Goal: Task Accomplishment & Management: Manage account settings

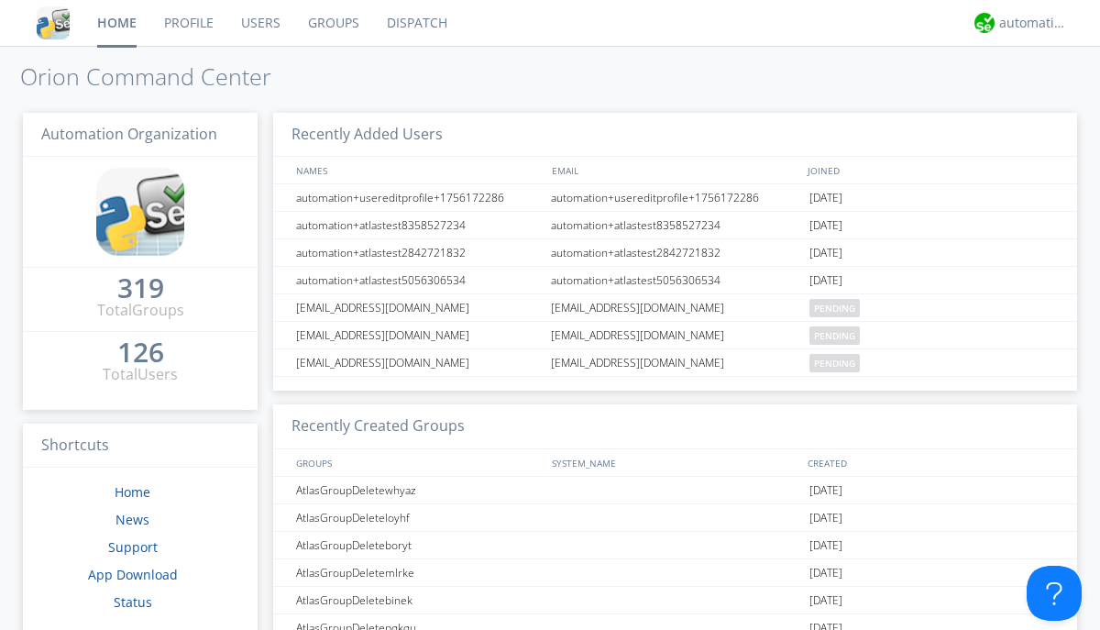
click at [259, 23] on link "Users" at bounding box center [260, 23] width 67 height 46
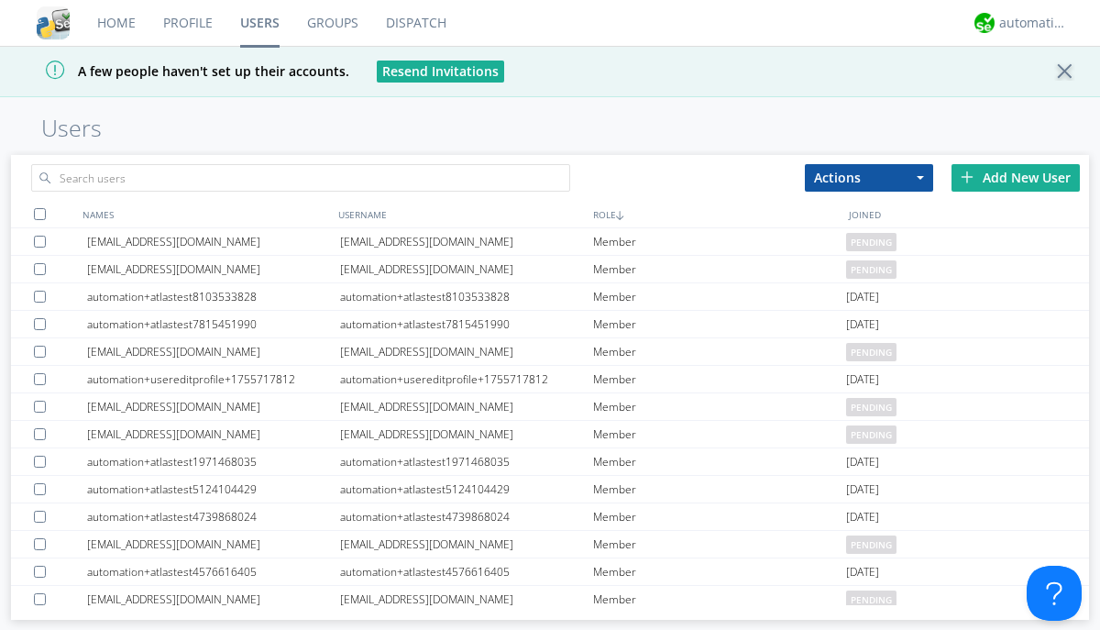
click at [1015, 177] on div "Add New User" at bounding box center [1015, 177] width 128 height 27
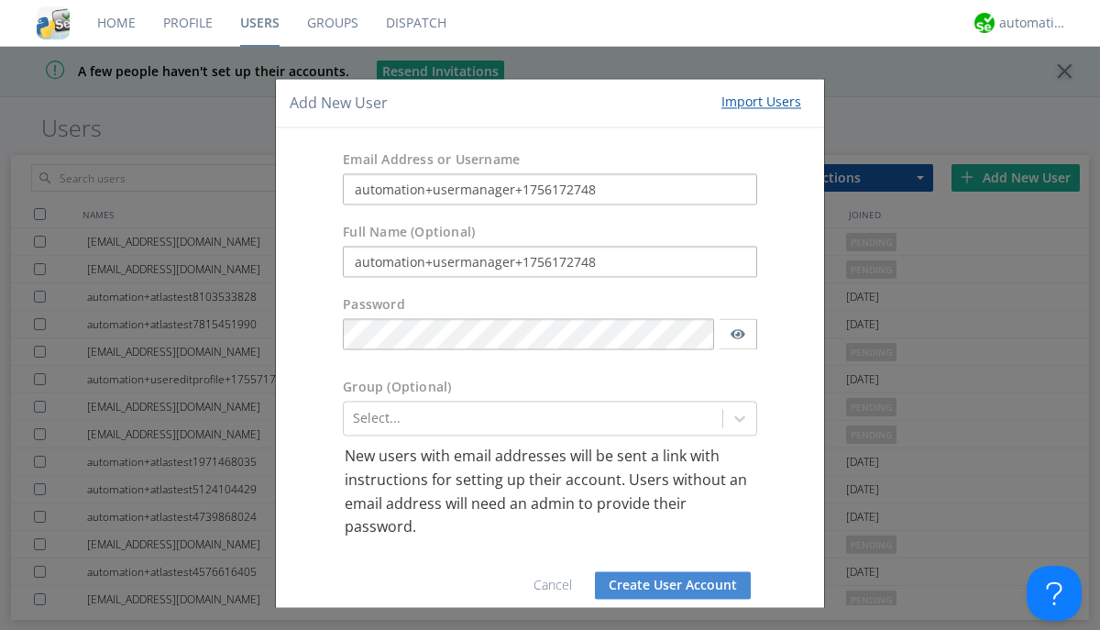
click at [665, 585] on button "Create User Account" at bounding box center [673, 584] width 156 height 27
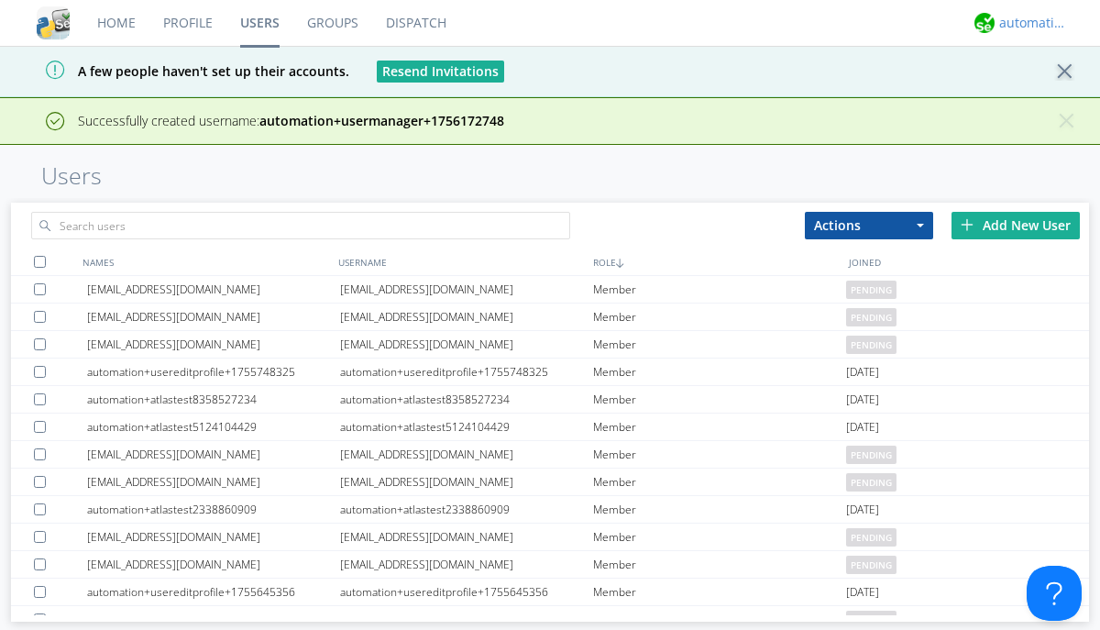
click at [1028, 23] on div "automation+atlas" at bounding box center [1033, 23] width 69 height 18
click at [1042, 96] on div "Log Out" at bounding box center [1042, 97] width 94 height 33
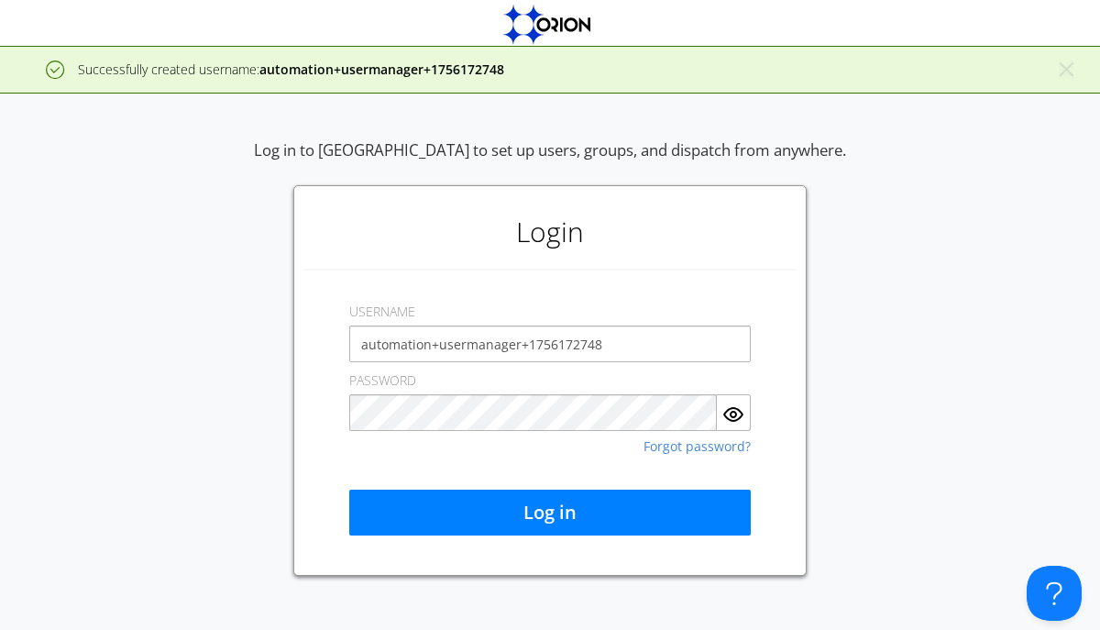
type input "automation+usermanager+1756172748"
click at [550, 512] on button "Log in" at bounding box center [549, 512] width 401 height 46
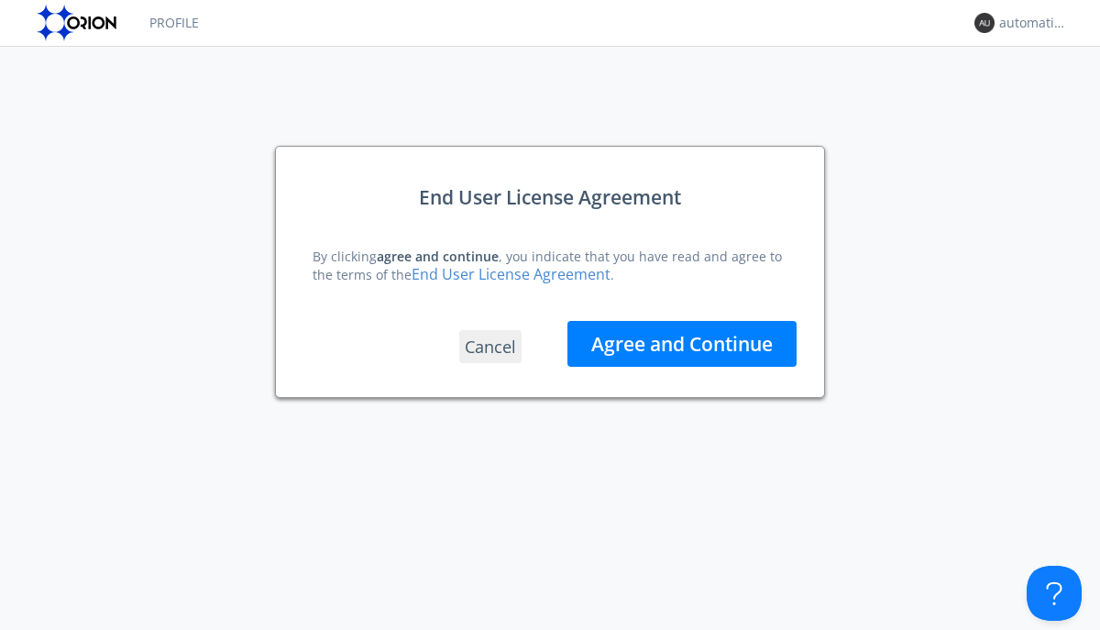
click at [682, 343] on button "Agree and Continue" at bounding box center [681, 344] width 229 height 46
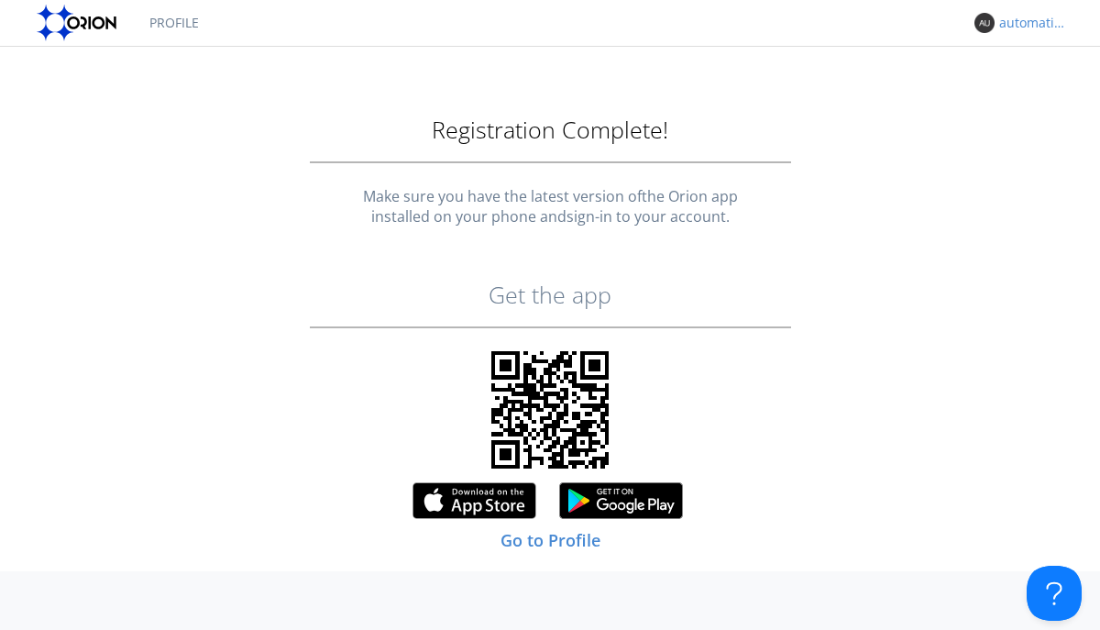
click at [1028, 23] on div "automation+usermanager+1756172748" at bounding box center [1033, 23] width 69 height 18
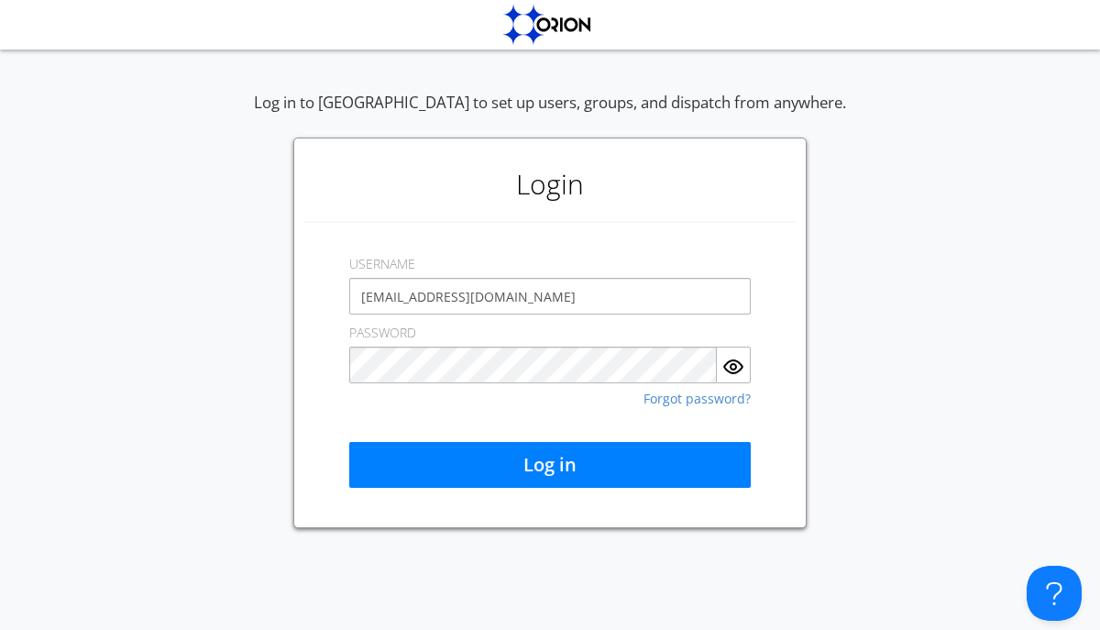
type input "[EMAIL_ADDRESS][DOMAIN_NAME]"
click at [550, 465] on button "Log in" at bounding box center [549, 465] width 401 height 46
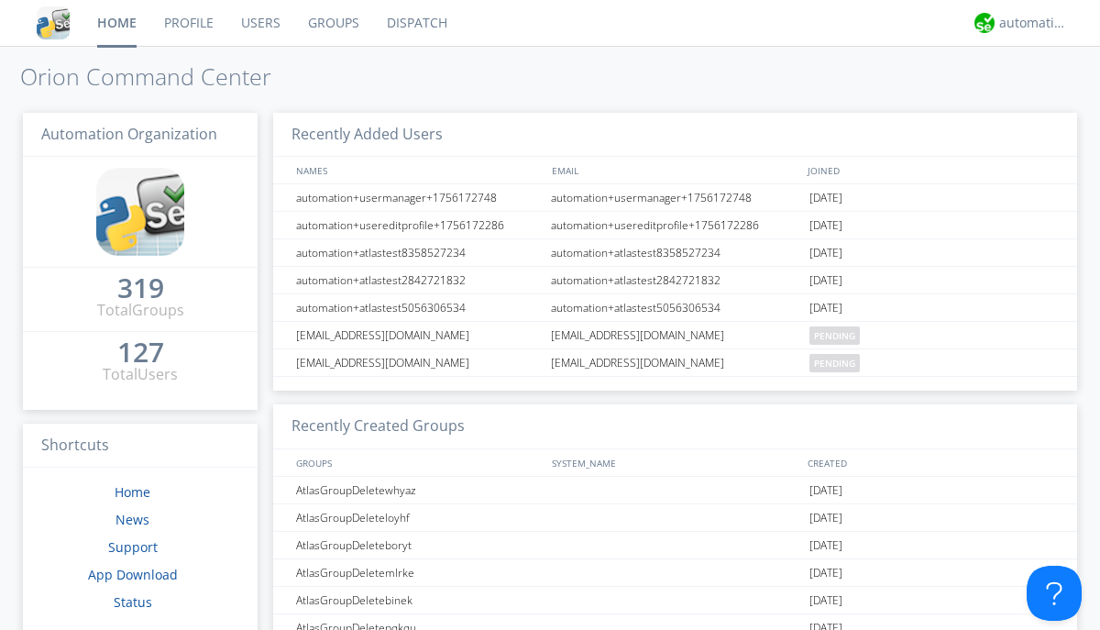
click at [259, 23] on link "Users" at bounding box center [260, 23] width 67 height 46
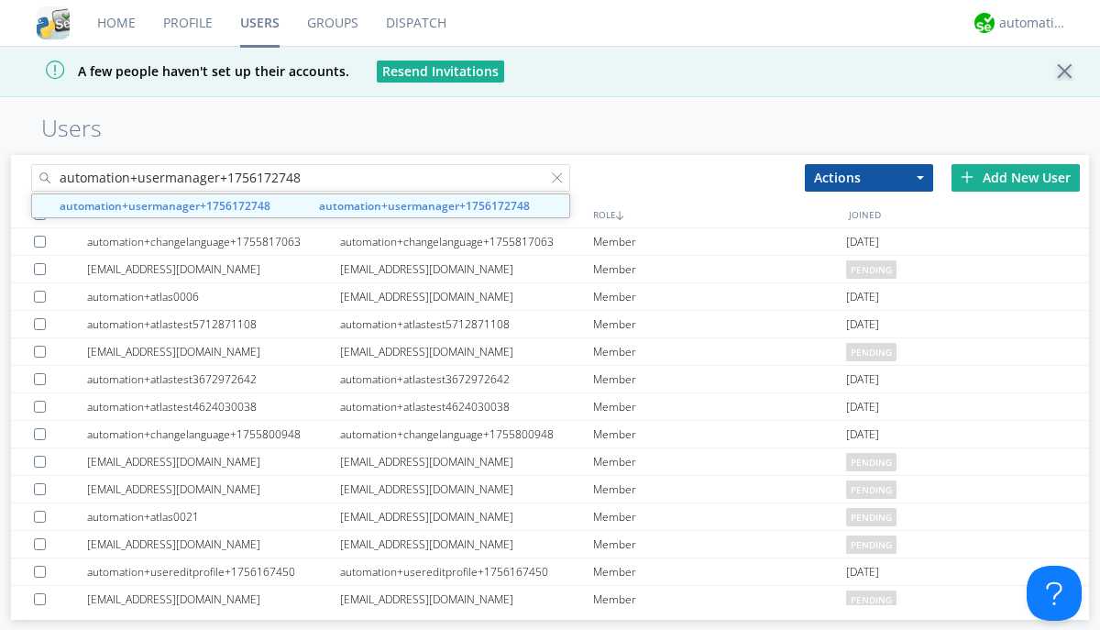
type input "automation+usermanager+1756172748"
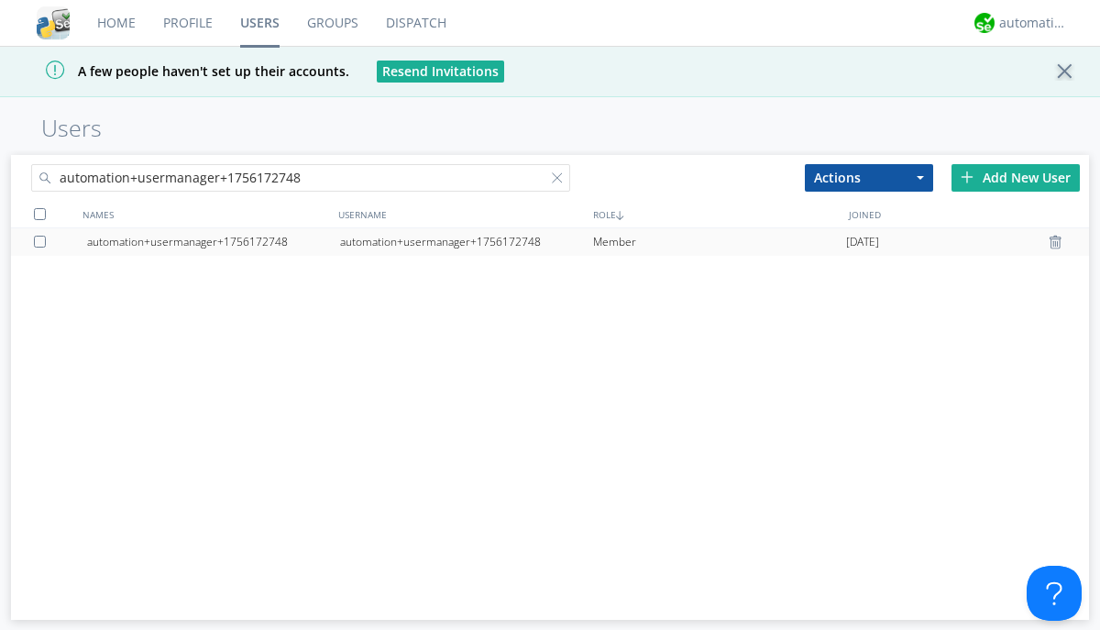
click at [466, 241] on div "automation+usermanager+1756172748" at bounding box center [466, 241] width 253 height 27
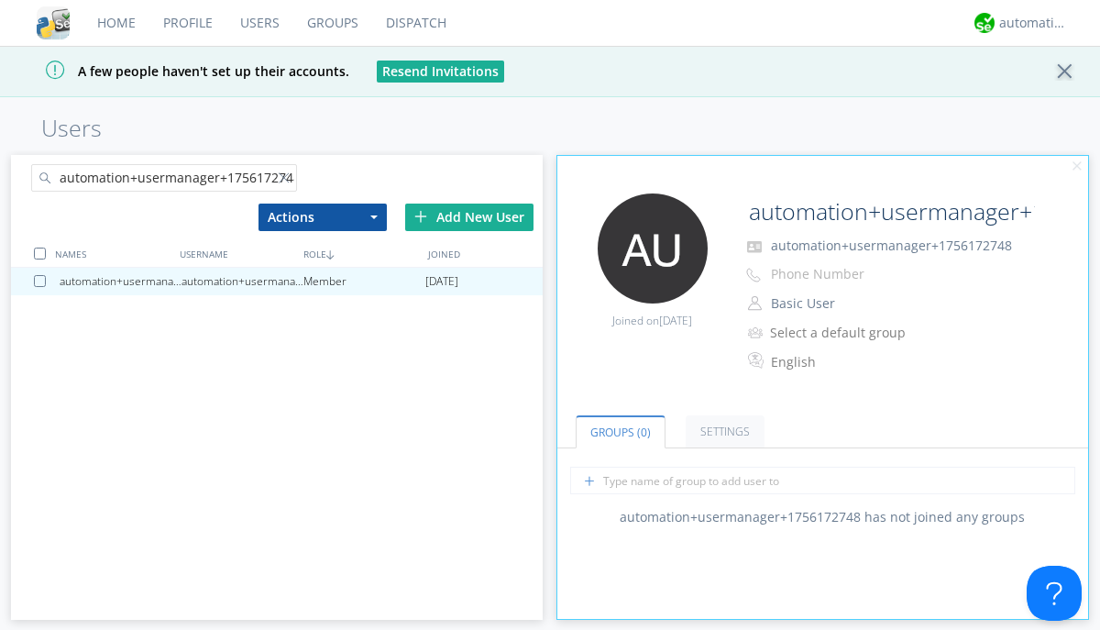
click at [855, 303] on button "Basic User" at bounding box center [855, 304] width 183 height 26
click at [0, 0] on link "Manager" at bounding box center [0, 0] width 0 height 0
click at [1028, 23] on div "automation+atlas" at bounding box center [1033, 23] width 69 height 18
click at [1042, 96] on div "Log Out" at bounding box center [1042, 97] width 94 height 33
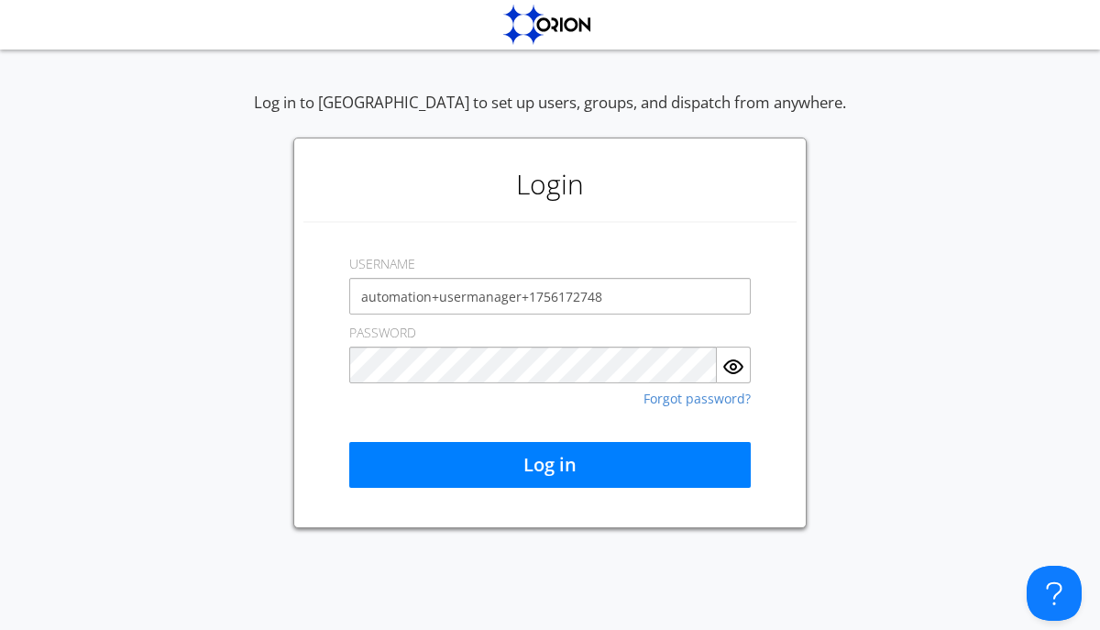
type input "automation+usermanager+1756172748"
click at [550, 465] on button "Log in" at bounding box center [549, 465] width 401 height 46
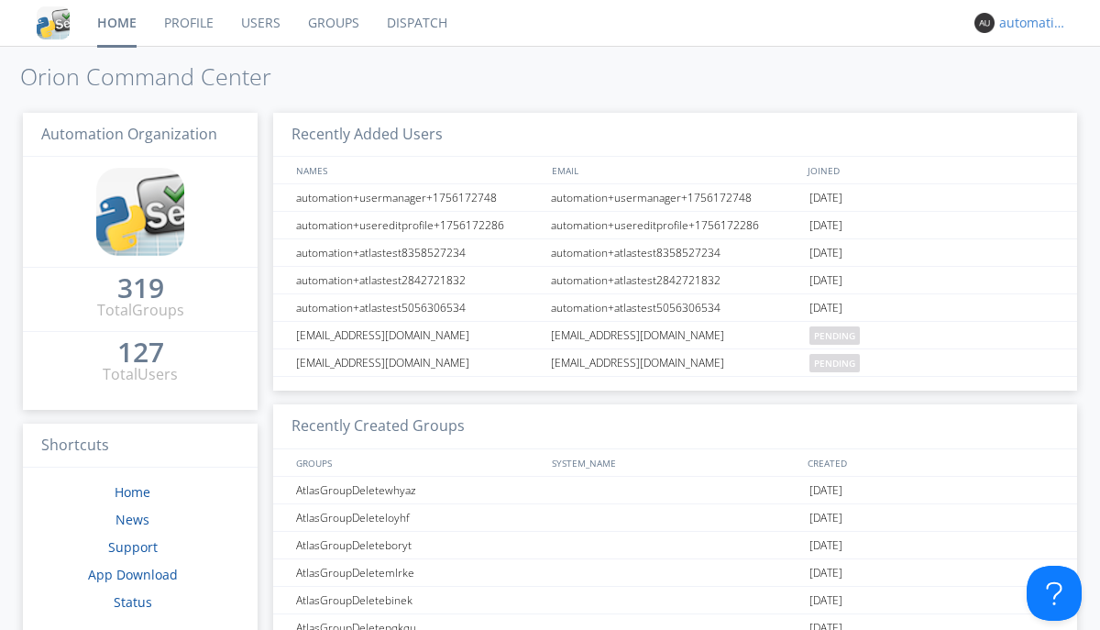
click at [1028, 23] on div "automation+usermanager+1756172748" at bounding box center [1033, 23] width 69 height 18
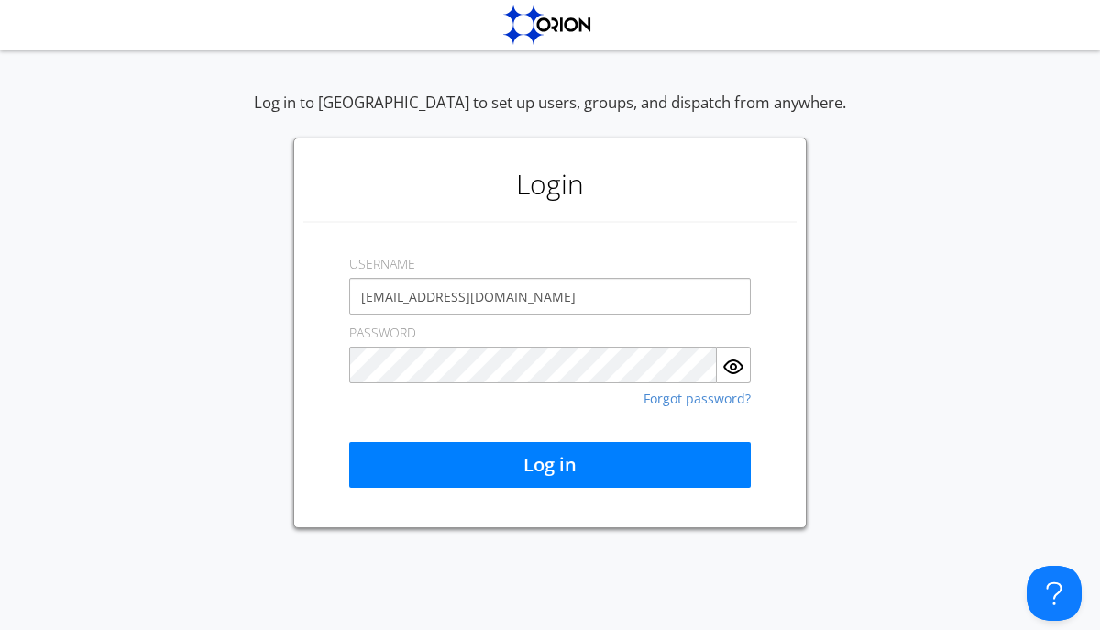
type input "[EMAIL_ADDRESS][DOMAIN_NAME]"
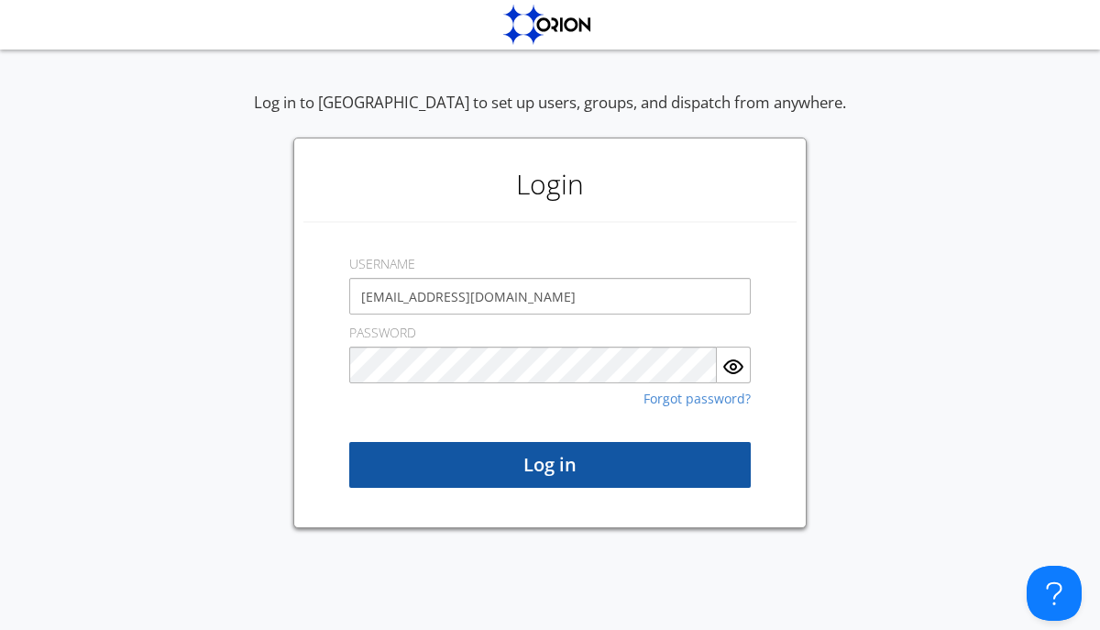
click at [550, 465] on button "Log in" at bounding box center [549, 465] width 401 height 46
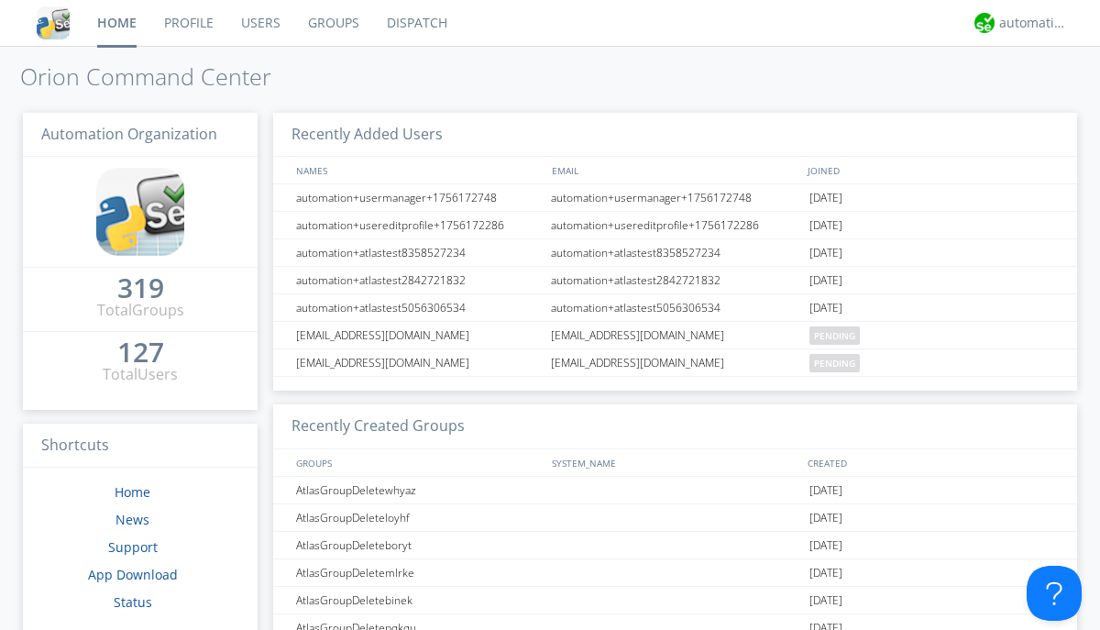
click at [259, 23] on link "Users" at bounding box center [260, 23] width 67 height 46
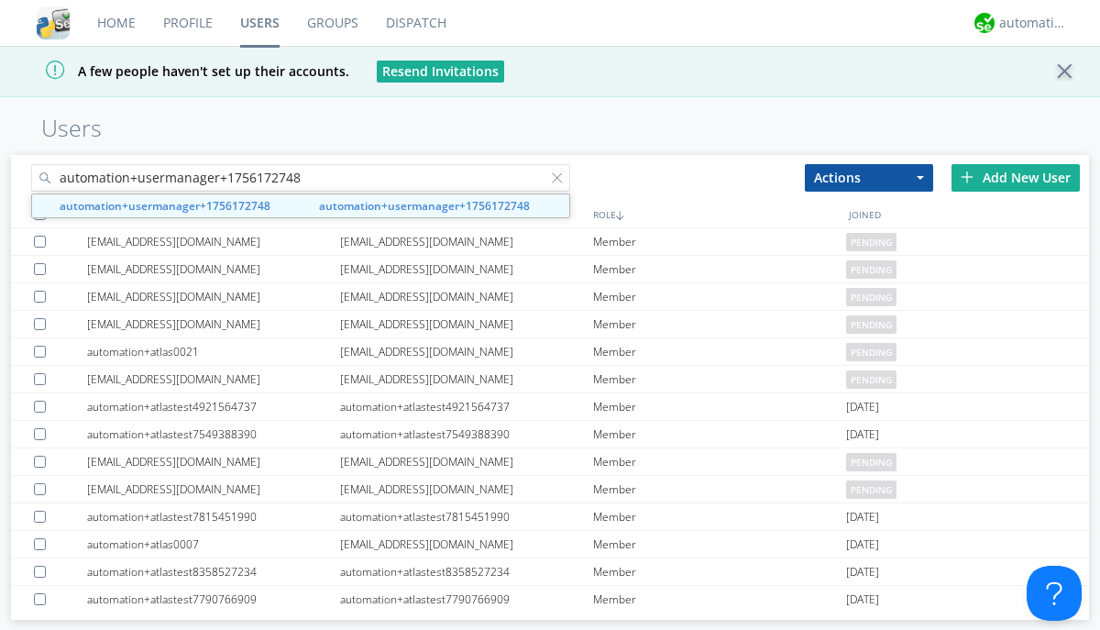
type input "automation+usermanager+1756172748"
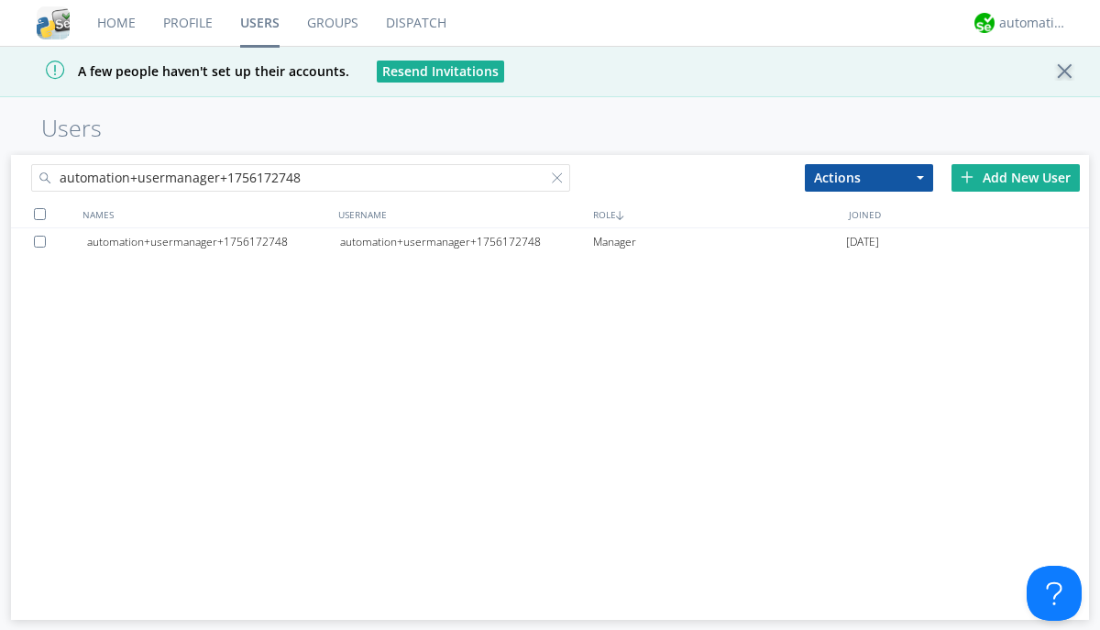
click at [43, 241] on div at bounding box center [43, 242] width 18 height 12
click at [869, 177] on button "Actions" at bounding box center [869, 177] width 128 height 27
click at [0, 0] on link "Delete User" at bounding box center [0, 0] width 0 height 0
